Goal: Register for event/course

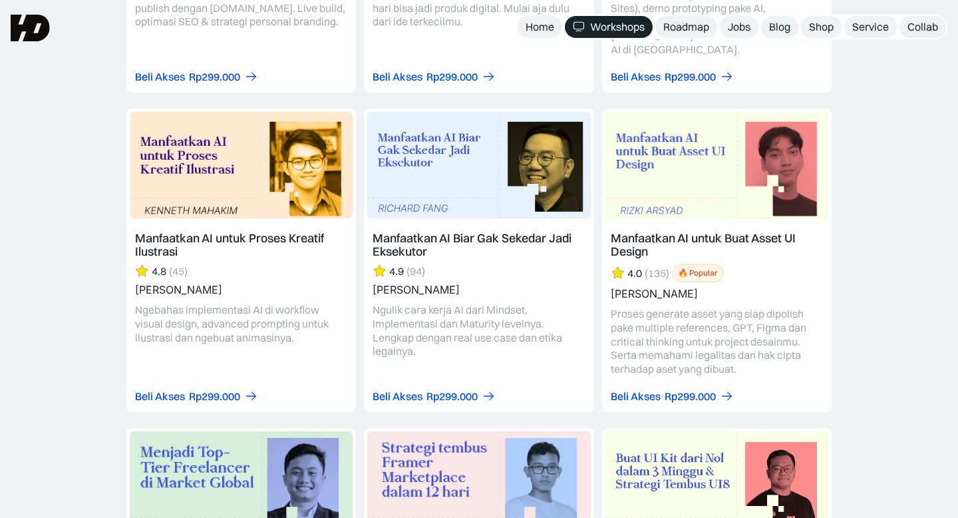
scroll to position [1810, 0]
click at [654, 230] on link at bounding box center [717, 260] width 230 height 303
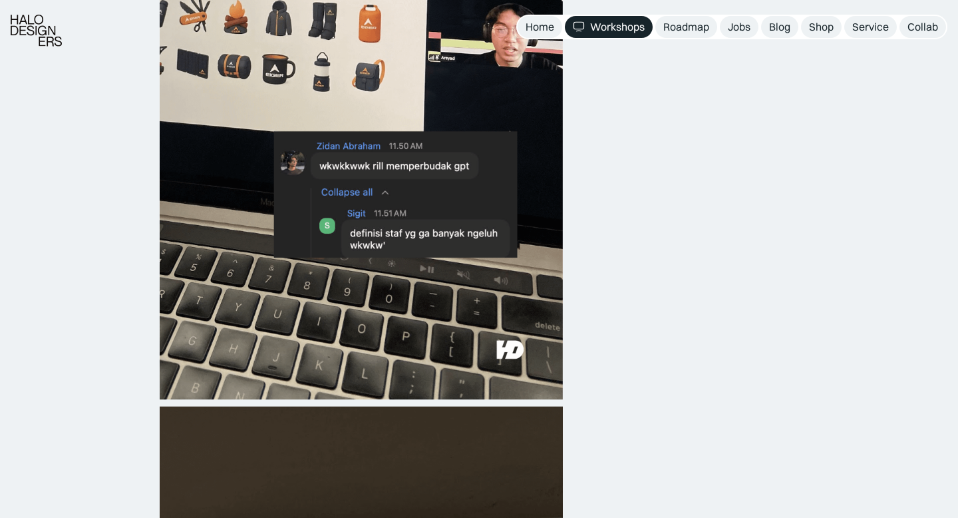
scroll to position [916, 0]
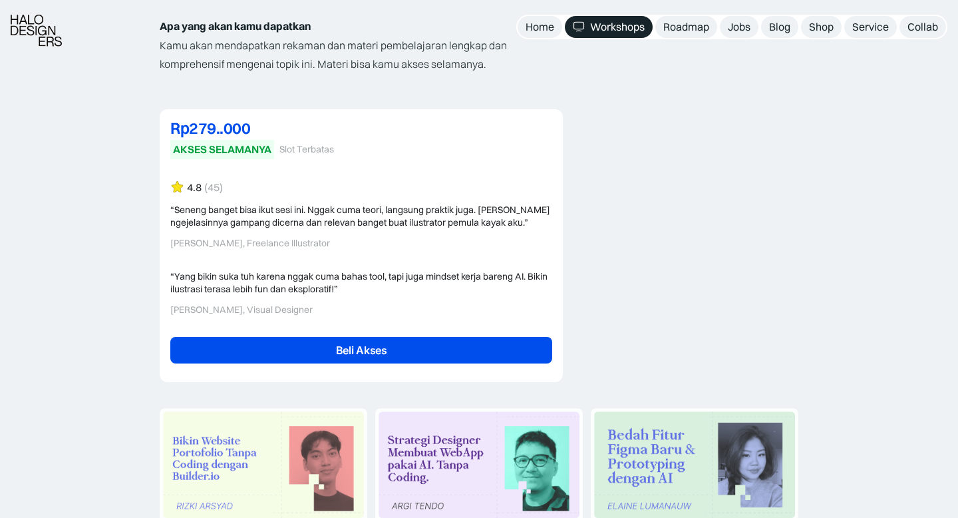
scroll to position [2644, 0]
